Goal: Information Seeking & Learning: Learn about a topic

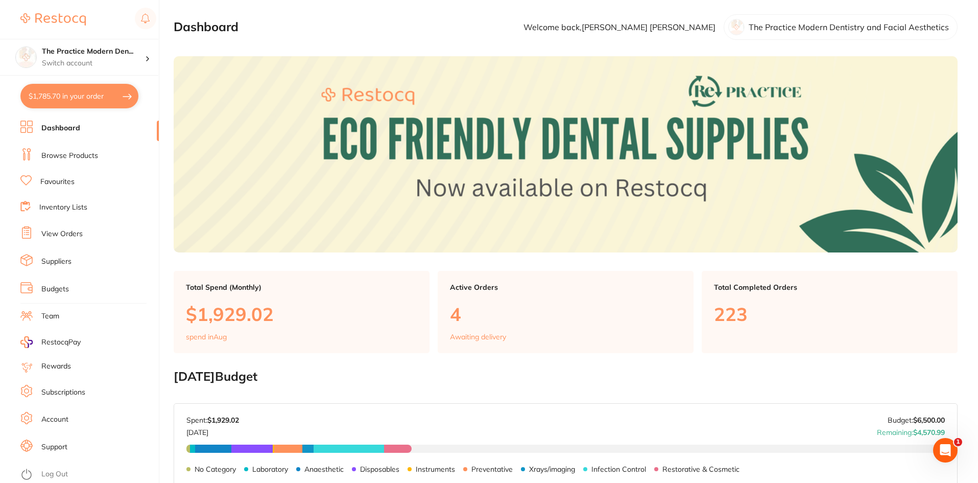
click at [42, 130] on link "Dashboard" at bounding box center [60, 128] width 39 height 10
click at [75, 101] on button "$1,785.70 in your order" at bounding box center [79, 96] width 118 height 25
checkbox input "true"
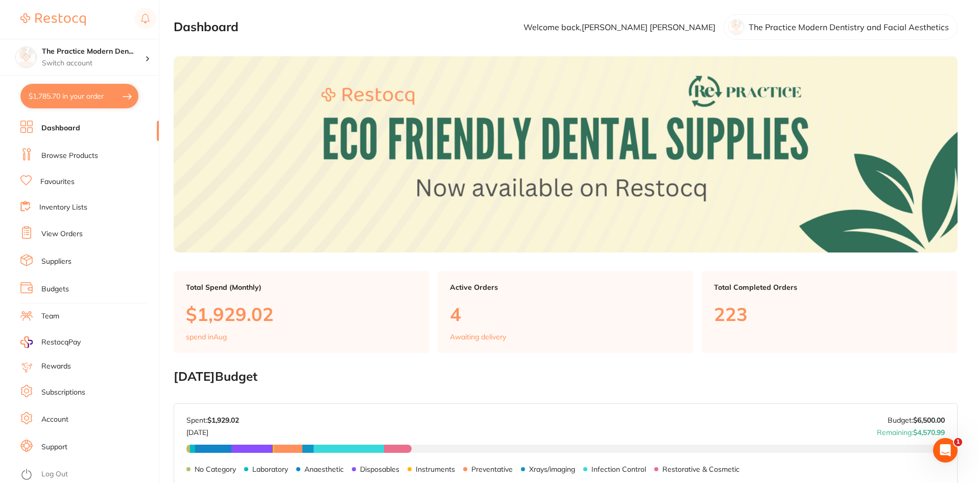
checkbox input "true"
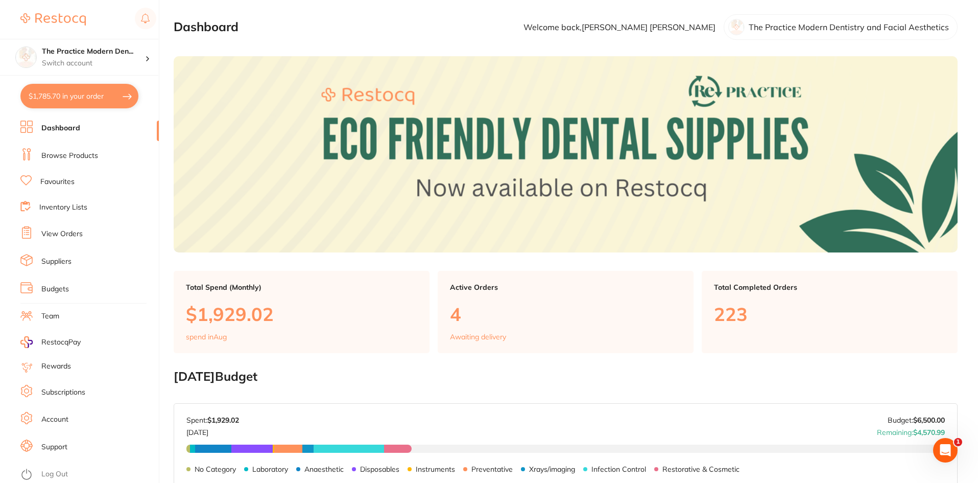
checkbox input "true"
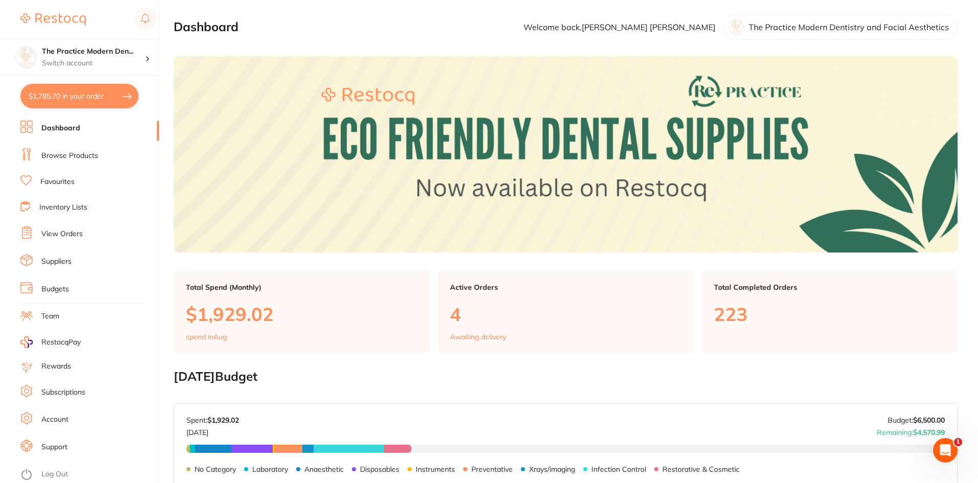
checkbox input "true"
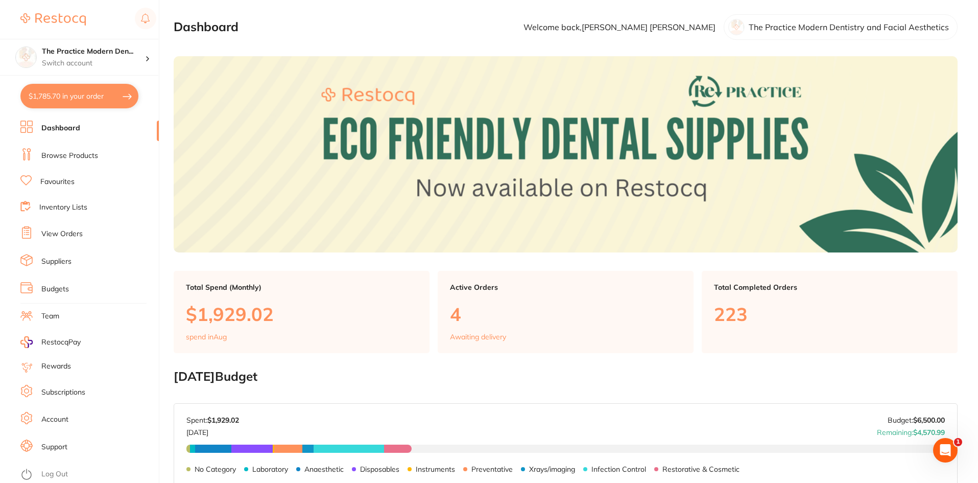
checkbox input "true"
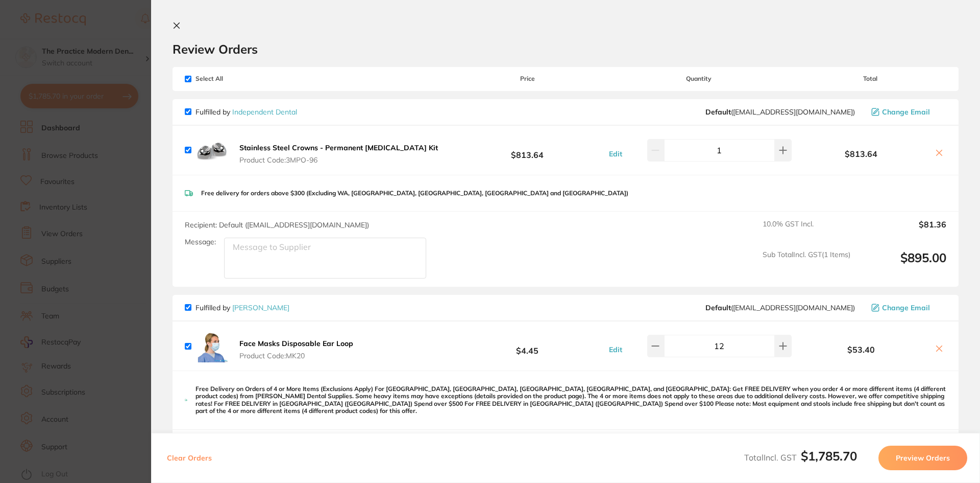
click at [121, 51] on section "Update RRP Set your pre negotiated price for this item. Item Agreed RRP (excl. …" at bounding box center [490, 241] width 980 height 483
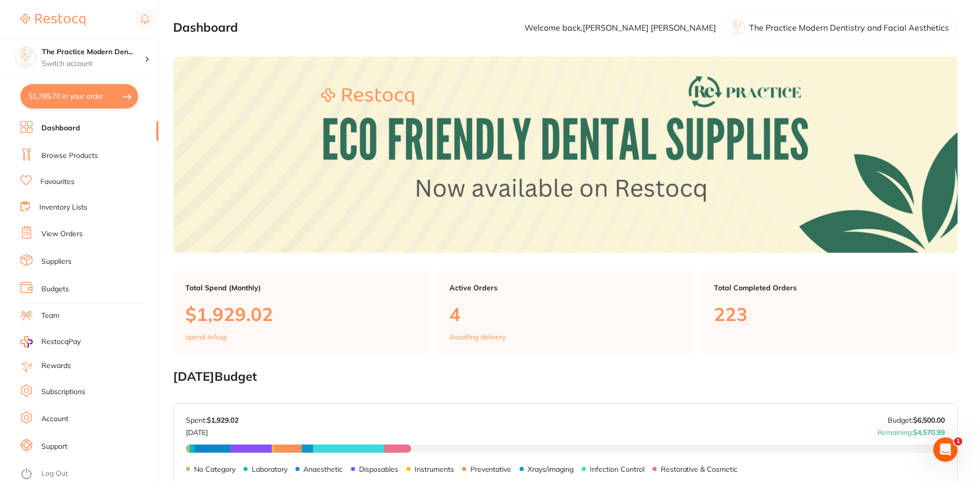
scroll to position [1, 0]
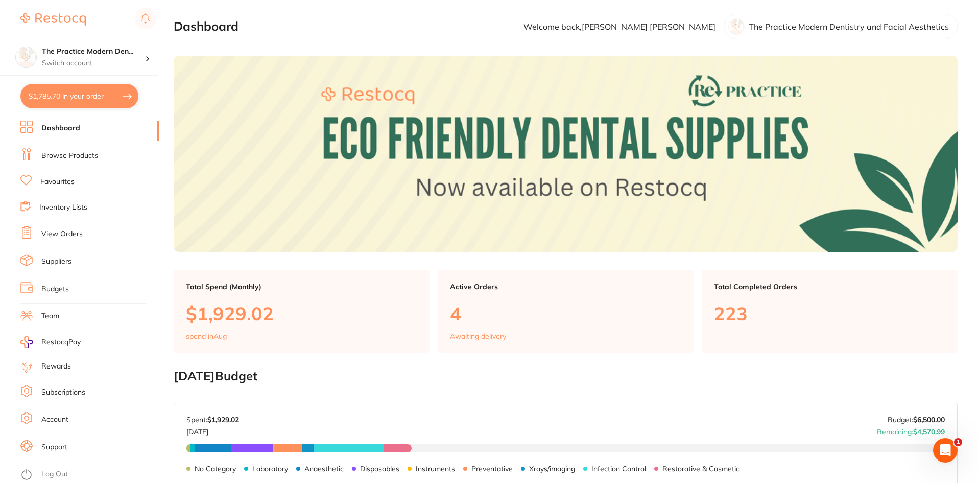
click at [83, 152] on link "Browse Products" at bounding box center [69, 156] width 57 height 10
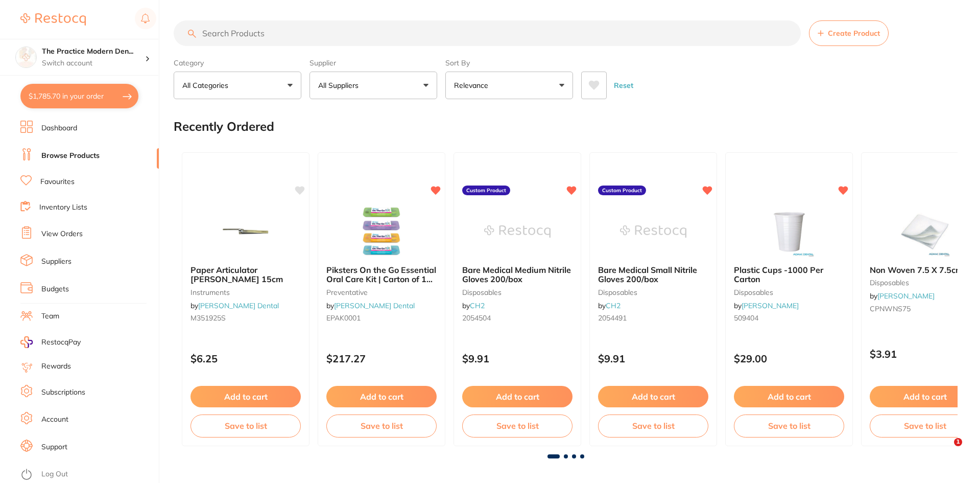
click at [258, 33] on input "search" at bounding box center [487, 33] width 627 height 26
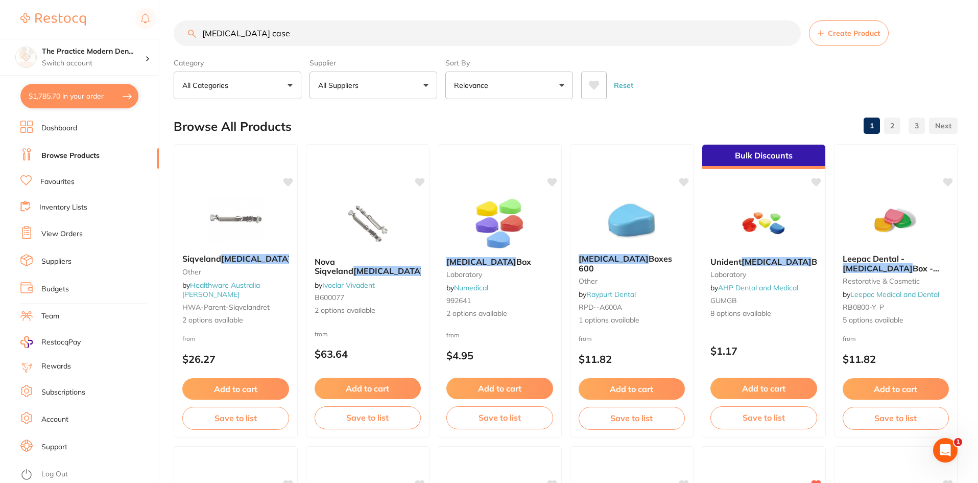
type input "[MEDICAL_DATA] case"
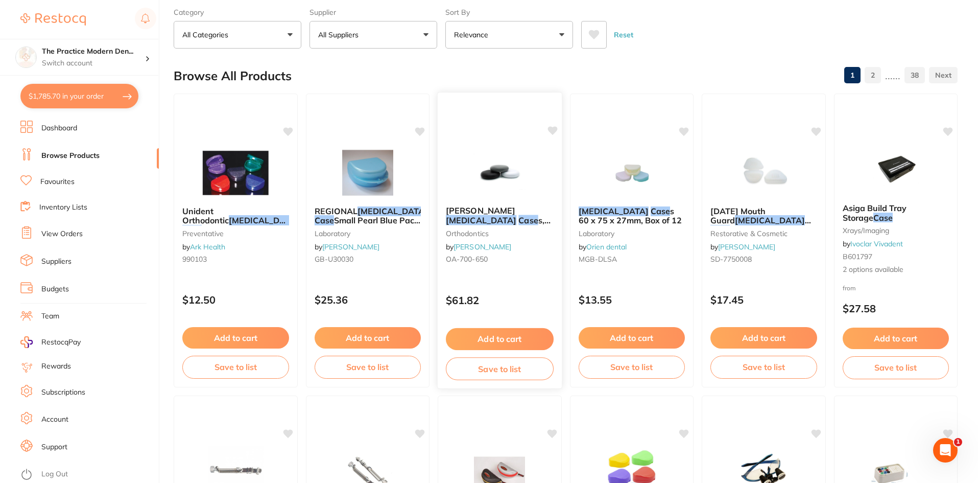
scroll to position [51, 0]
click at [623, 151] on img at bounding box center [631, 172] width 67 height 52
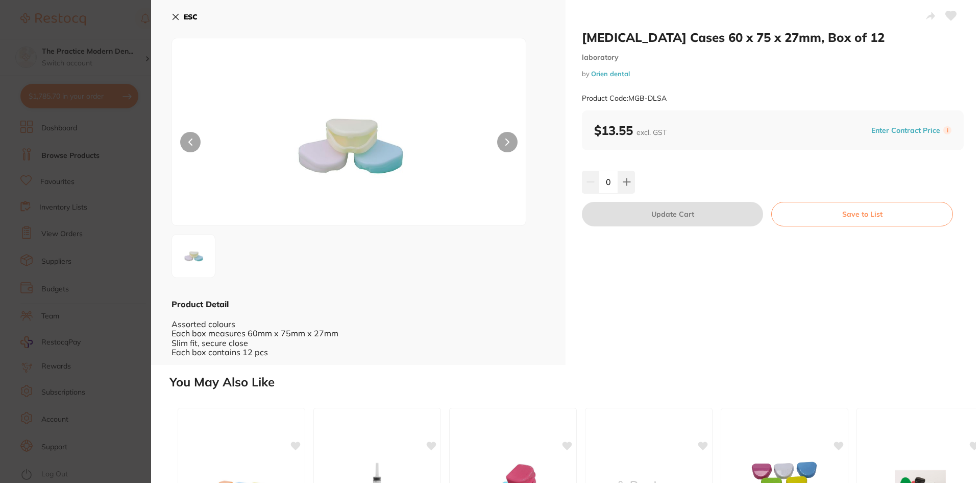
click at [194, 16] on b "ESC" at bounding box center [191, 16] width 14 height 9
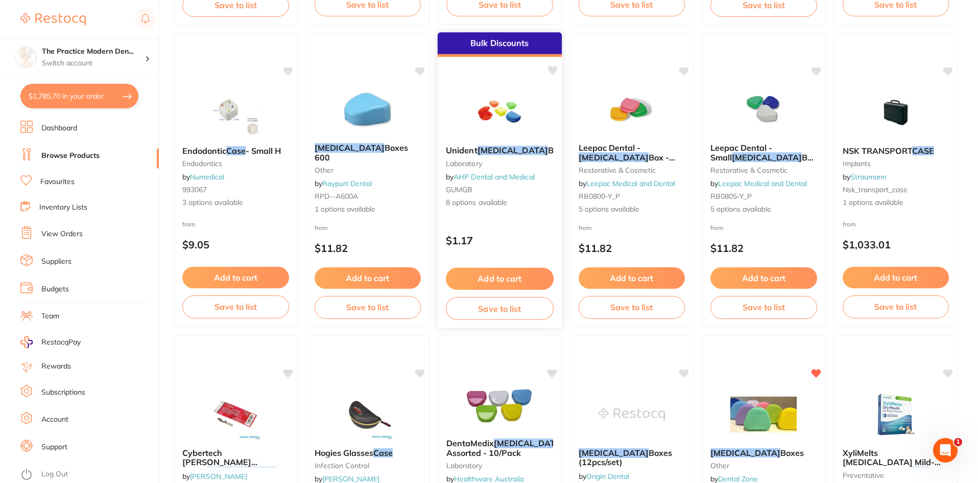
scroll to position [715, 0]
click at [500, 111] on img at bounding box center [499, 111] width 67 height 52
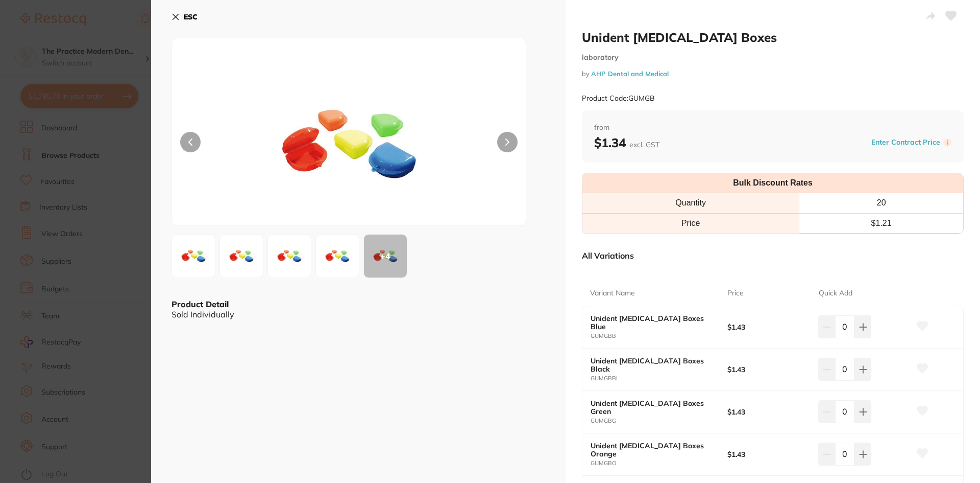
click at [357, 147] on img at bounding box center [349, 144] width 212 height 161
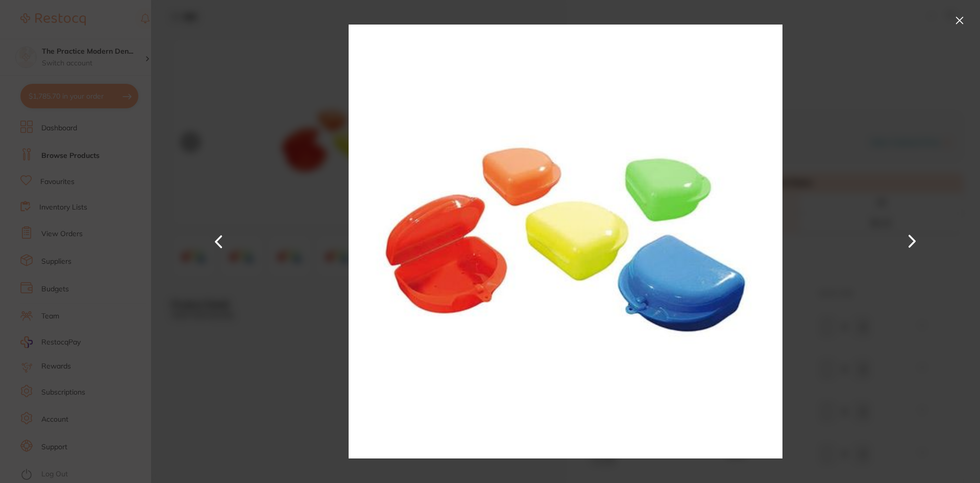
click at [260, 142] on div at bounding box center [565, 241] width 829 height 483
click at [961, 19] on button at bounding box center [960, 20] width 16 height 16
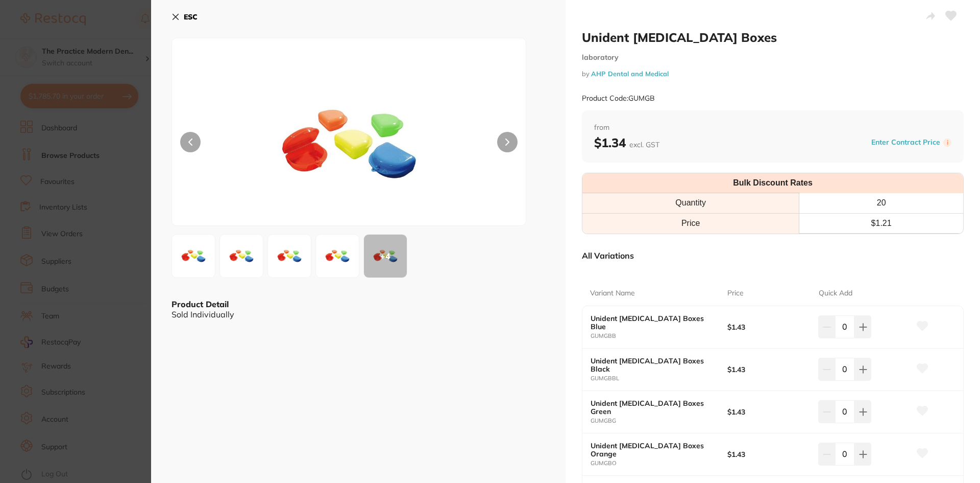
click at [188, 14] on b "ESC" at bounding box center [191, 16] width 14 height 9
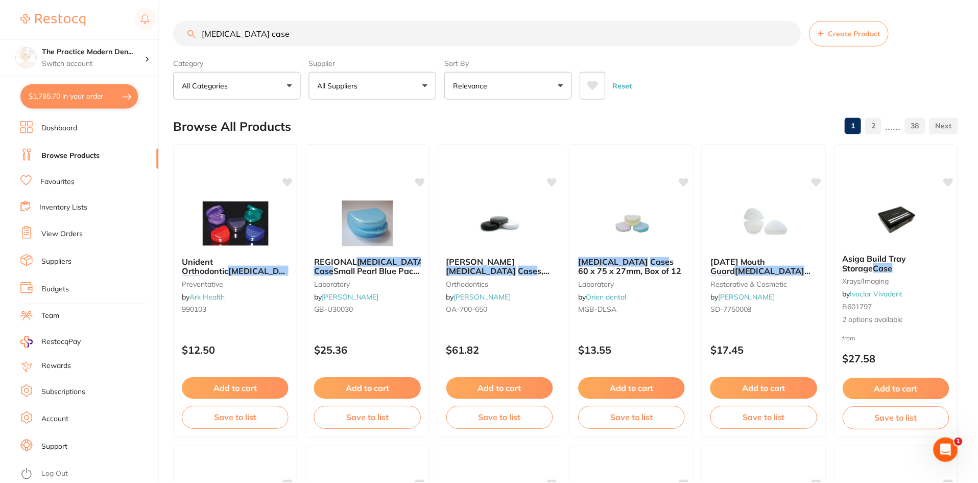
scroll to position [715, 0]
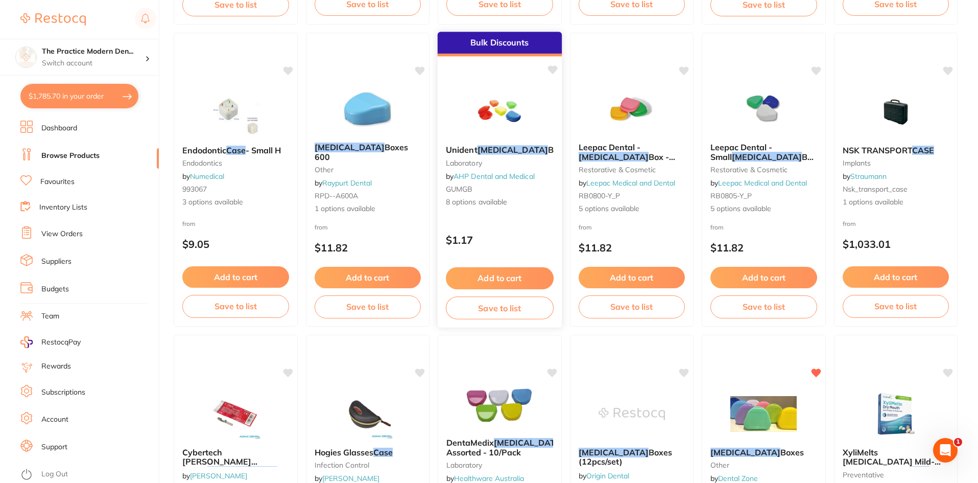
click at [514, 114] on img at bounding box center [499, 111] width 67 height 52
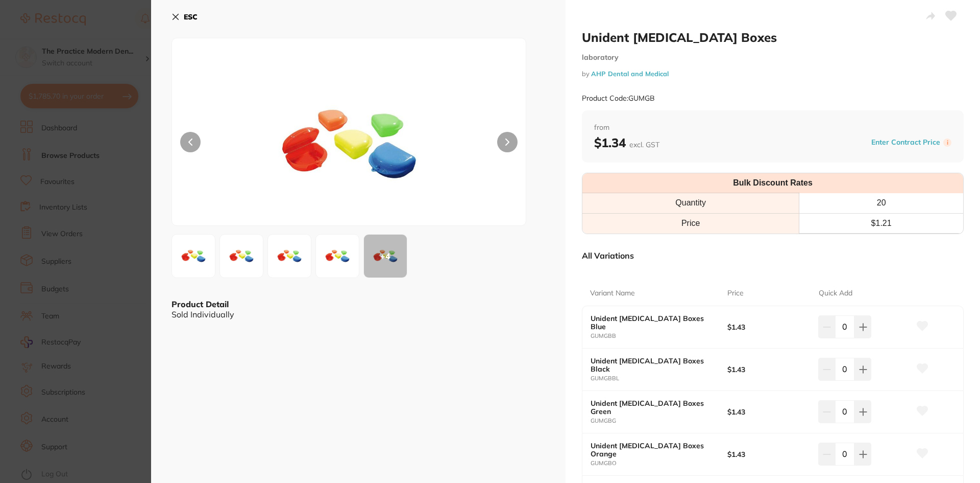
click at [184, 18] on b "ESC" at bounding box center [191, 16] width 14 height 9
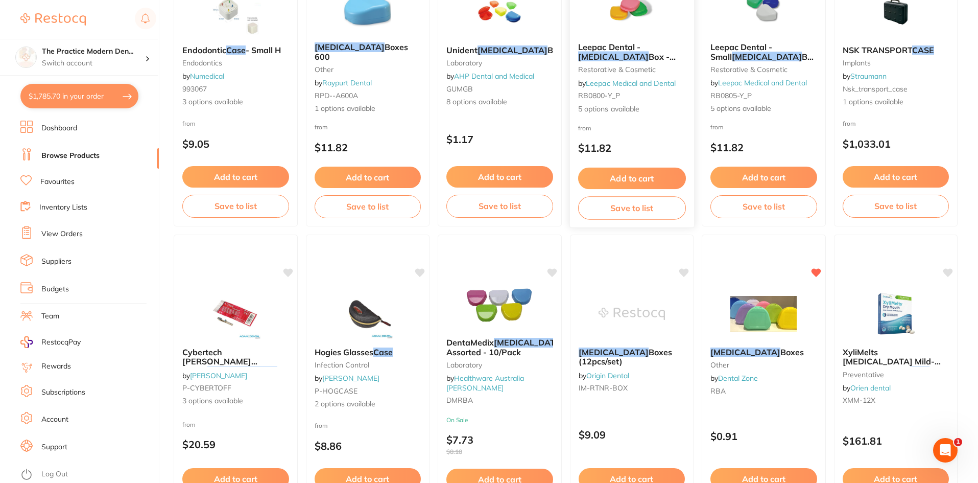
scroll to position [816, 0]
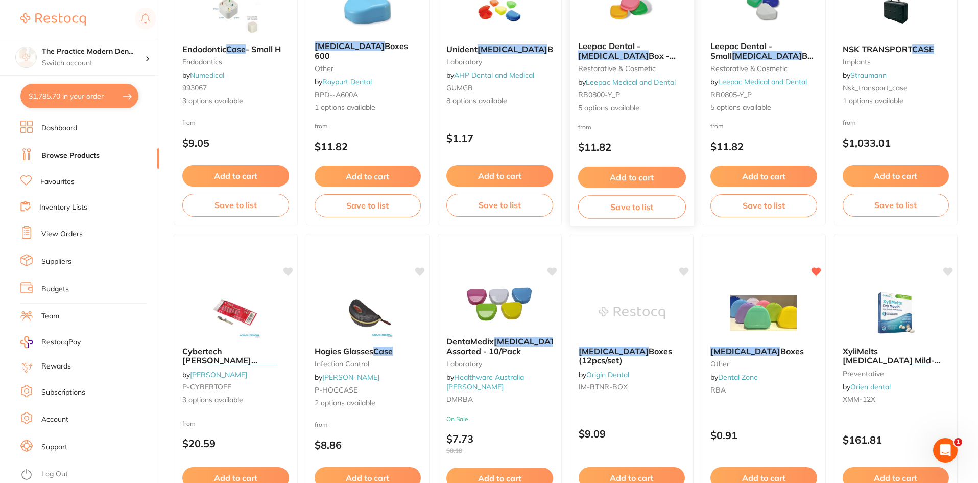
click at [637, 22] on img at bounding box center [631, 8] width 67 height 52
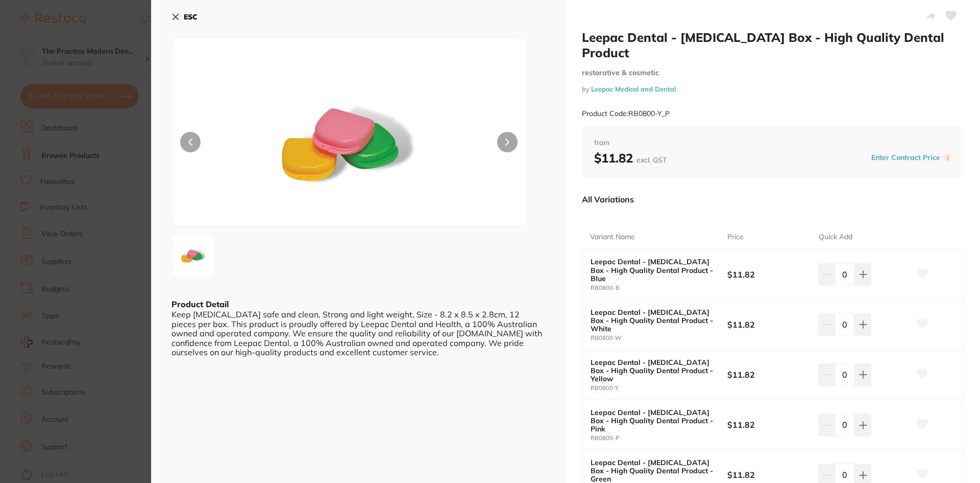
click at [179, 18] on icon at bounding box center [176, 17] width 8 height 8
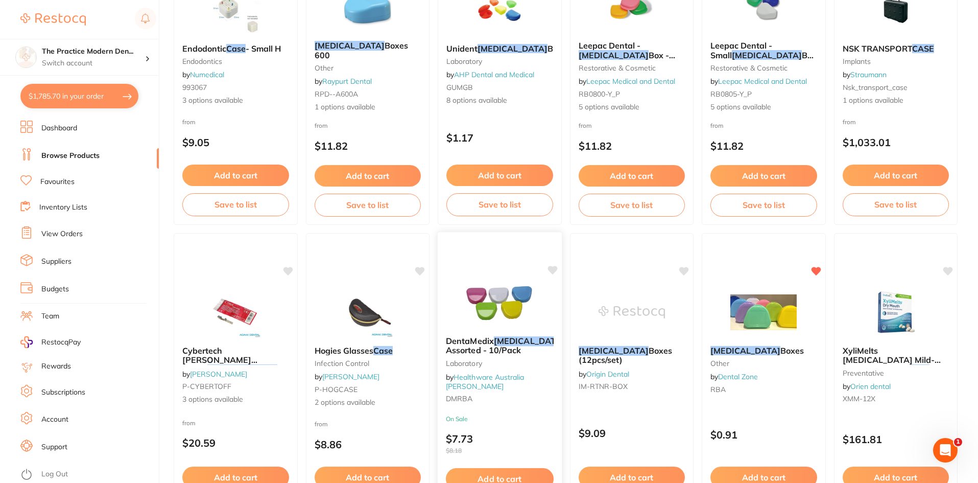
click at [489, 310] on img at bounding box center [499, 302] width 67 height 52
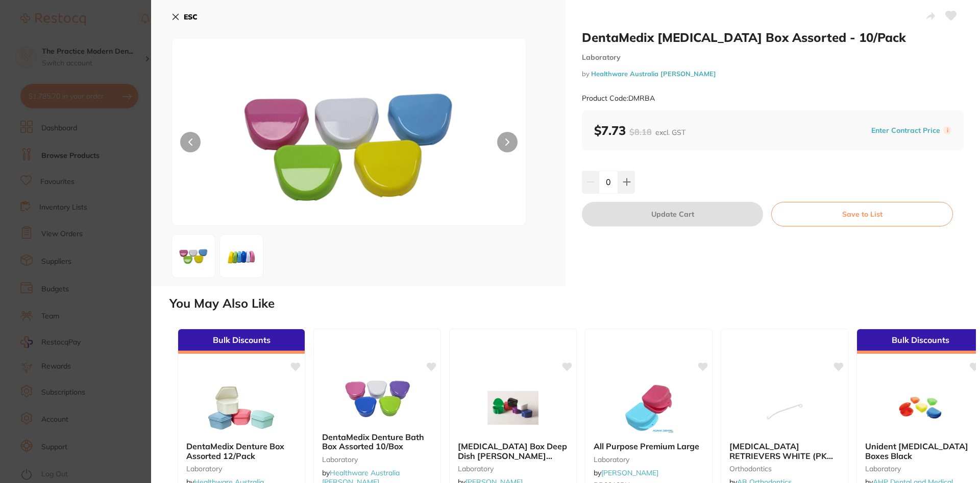
click at [241, 264] on img at bounding box center [241, 255] width 37 height 27
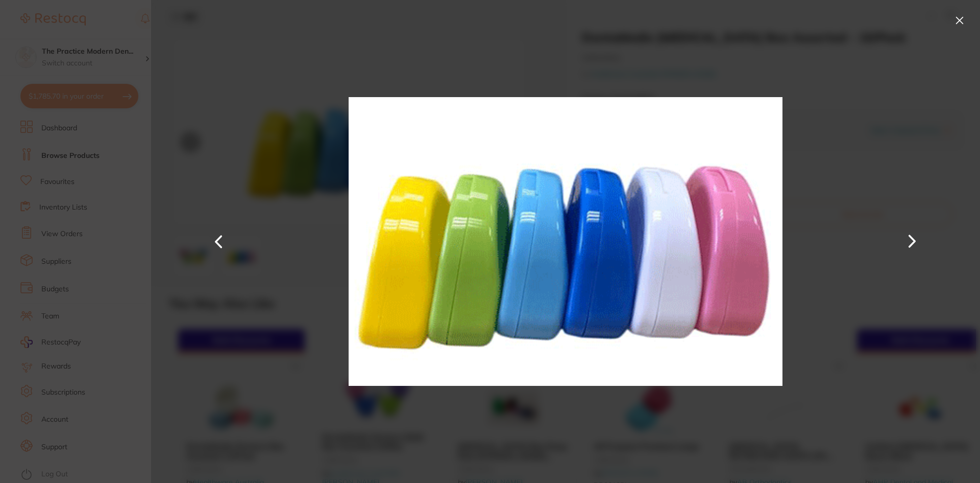
click at [955, 20] on button at bounding box center [960, 20] width 16 height 16
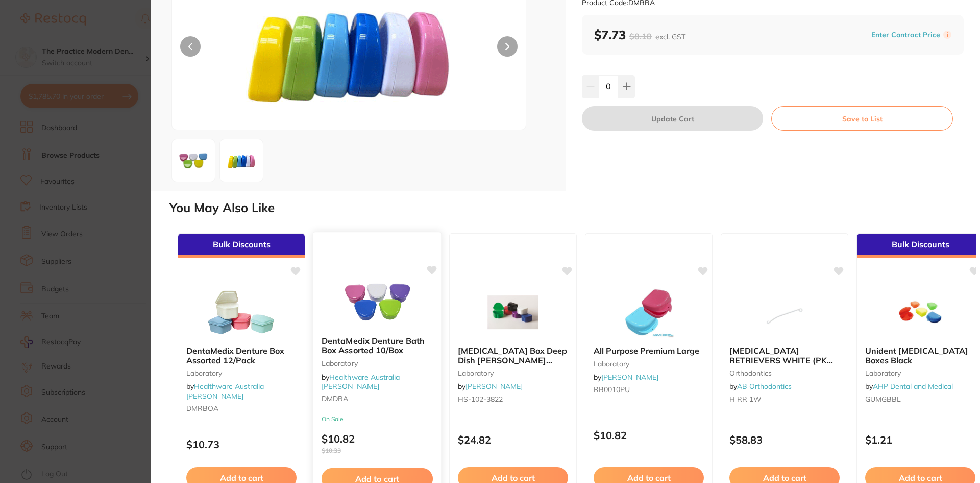
scroll to position [99, 0]
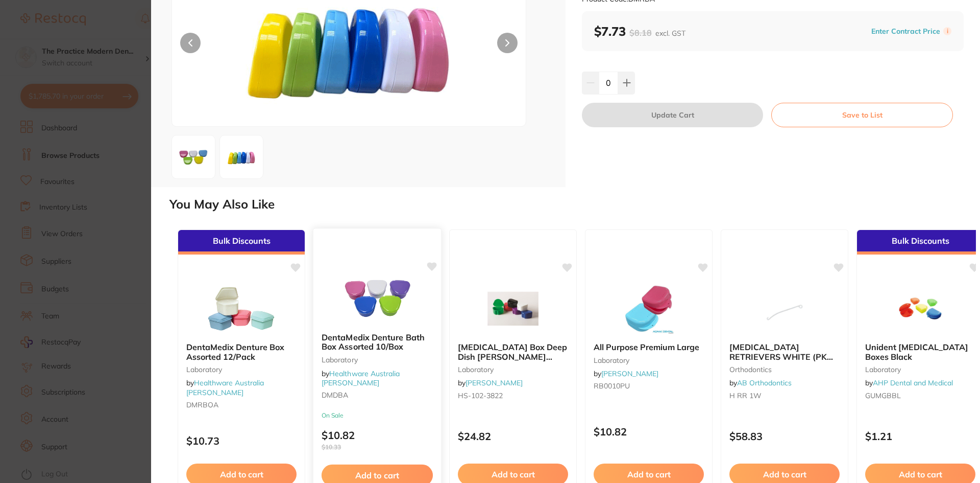
click at [383, 321] on img at bounding box center [377, 299] width 67 height 52
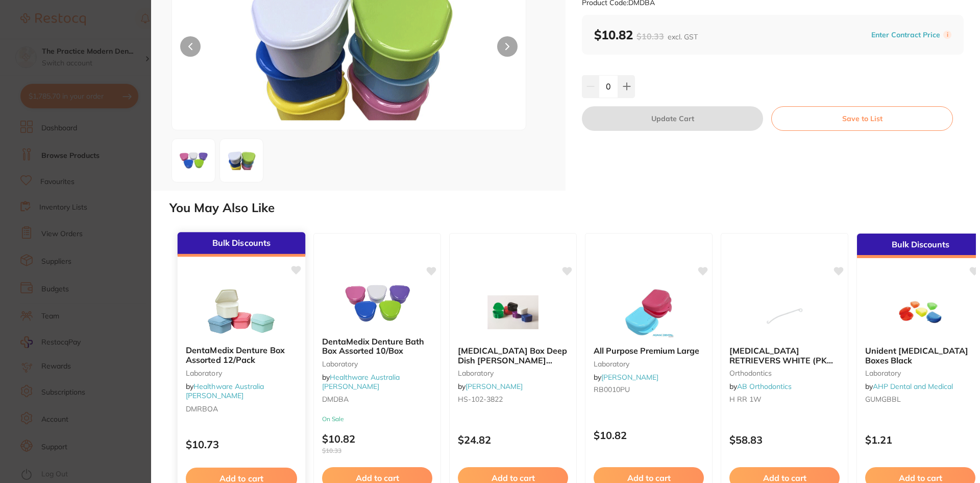
click at [237, 321] on img at bounding box center [241, 312] width 67 height 52
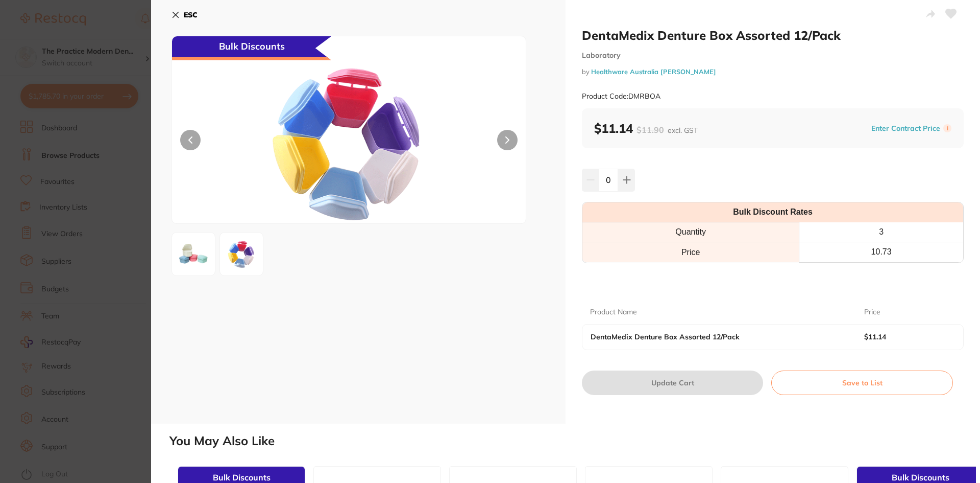
click at [175, 15] on icon at bounding box center [176, 15] width 6 height 6
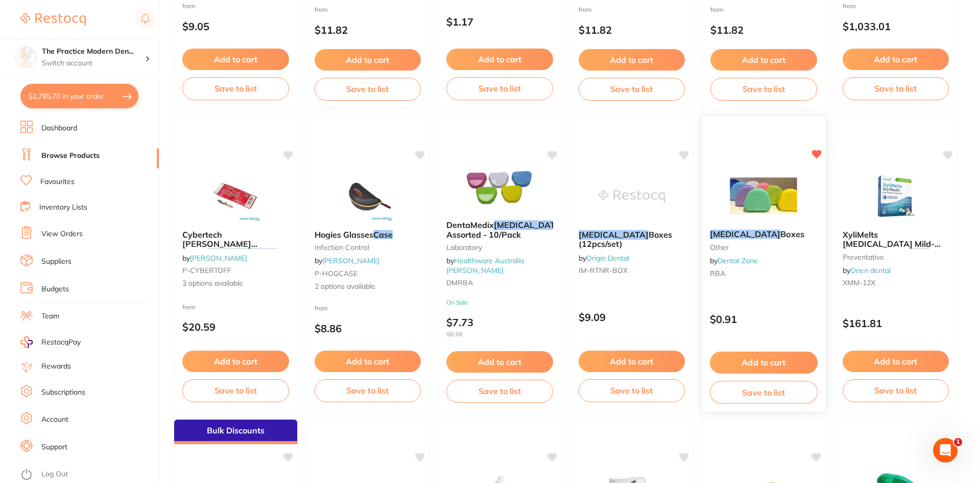
scroll to position [939, 0]
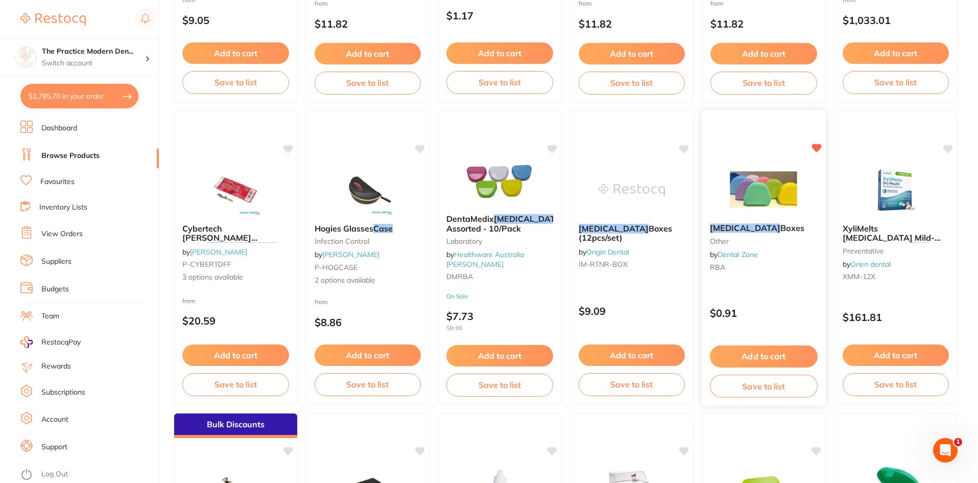
click at [769, 196] on img at bounding box center [763, 189] width 67 height 52
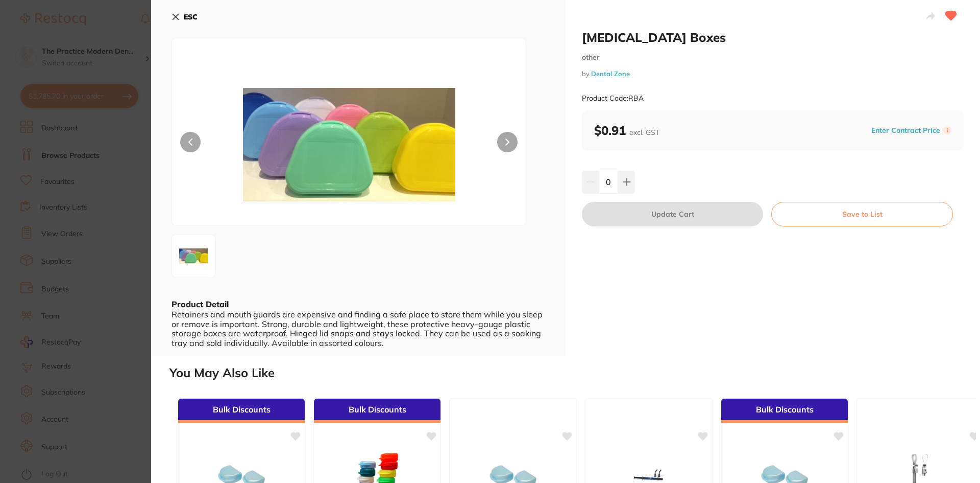
click at [180, 19] on button "ESC" at bounding box center [185, 16] width 26 height 17
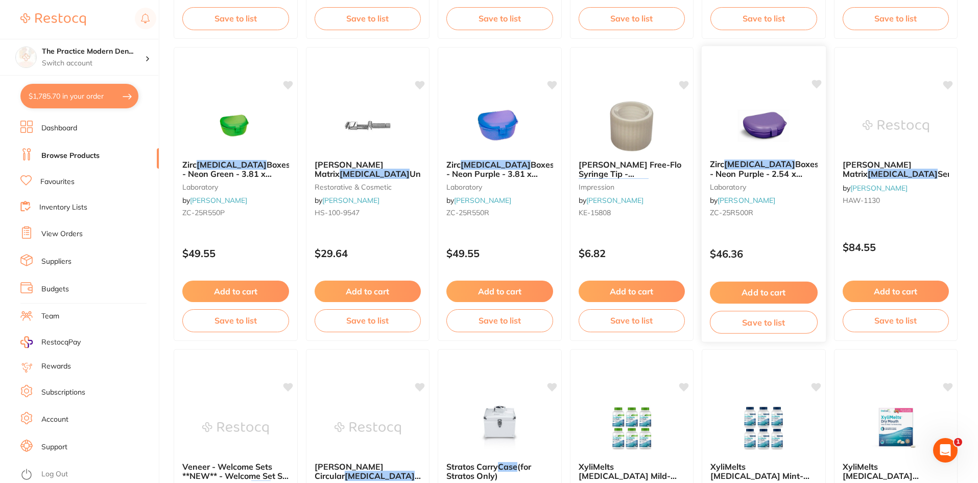
scroll to position [1908, 0]
click at [773, 130] on img at bounding box center [763, 125] width 67 height 52
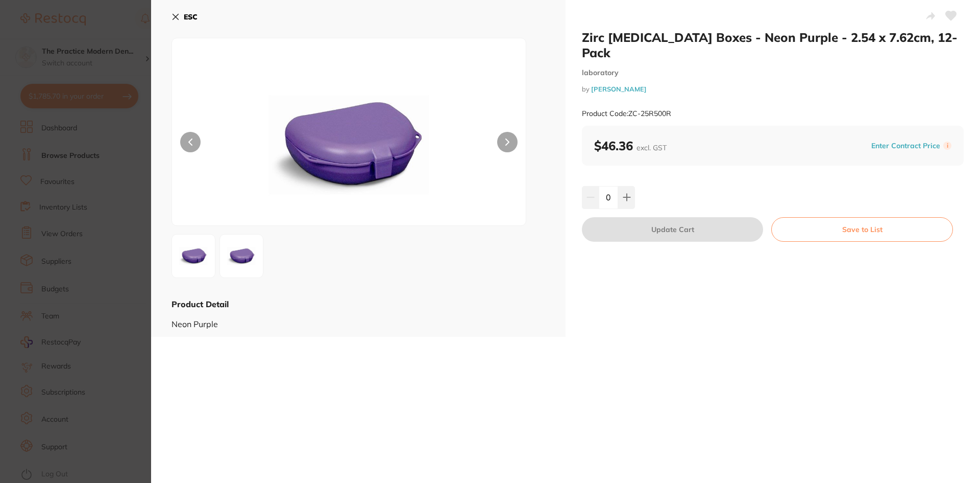
click at [250, 242] on img at bounding box center [241, 255] width 37 height 37
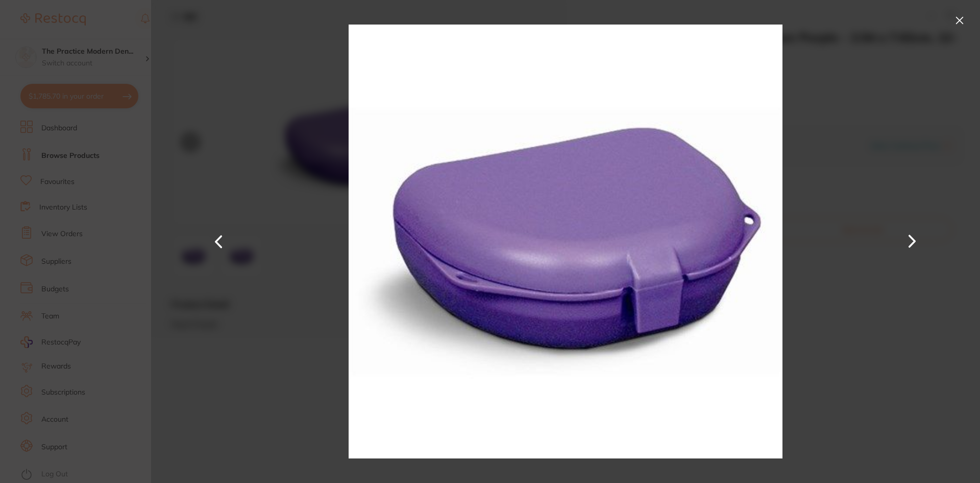
click at [254, 246] on div at bounding box center [565, 241] width 829 height 483
drag, startPoint x: 915, startPoint y: 64, endPoint x: 917, endPoint y: 46, distance: 18.5
click at [915, 62] on div at bounding box center [565, 241] width 829 height 483
click at [962, 20] on button at bounding box center [960, 20] width 16 height 16
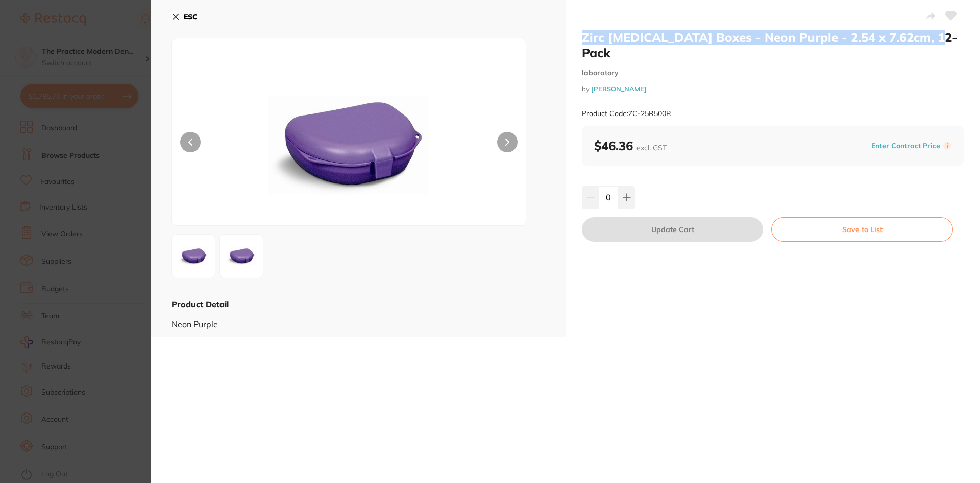
drag, startPoint x: 930, startPoint y: 39, endPoint x: 582, endPoint y: 37, distance: 348.3
click at [582, 37] on h2 "Zirc [MEDICAL_DATA] Boxes - Neon Purple - 2.54 x 7.62cm, 12-Pack" at bounding box center [773, 45] width 382 height 31
copy h2 "Zirc [MEDICAL_DATA] Boxes - Neon Purple - 2.54 x 7.62cm, 12-Pack"
